Goal: Navigation & Orientation: Find specific page/section

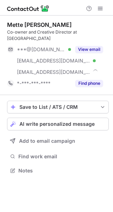
scroll to position [166, 113]
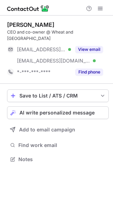
scroll to position [148, 113]
